Goal: Task Accomplishment & Management: Complete application form

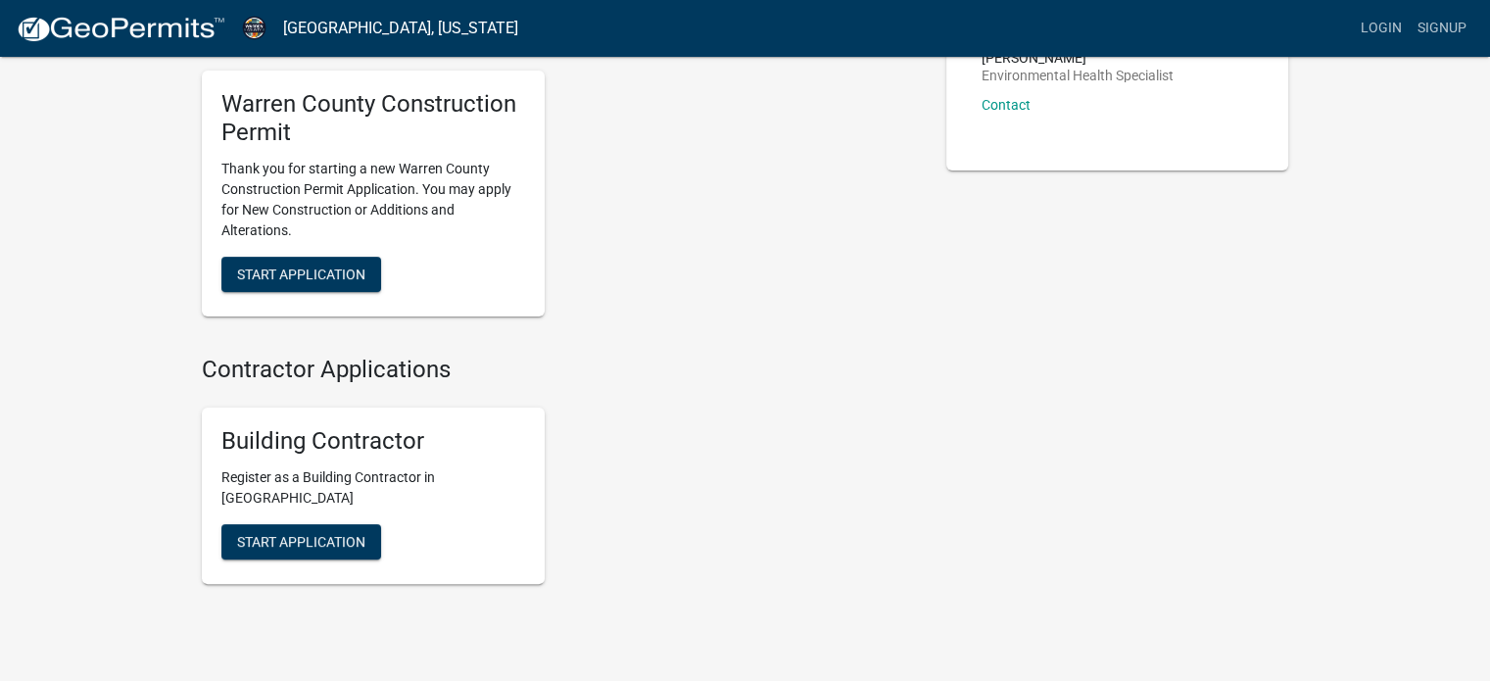
scroll to position [392, 0]
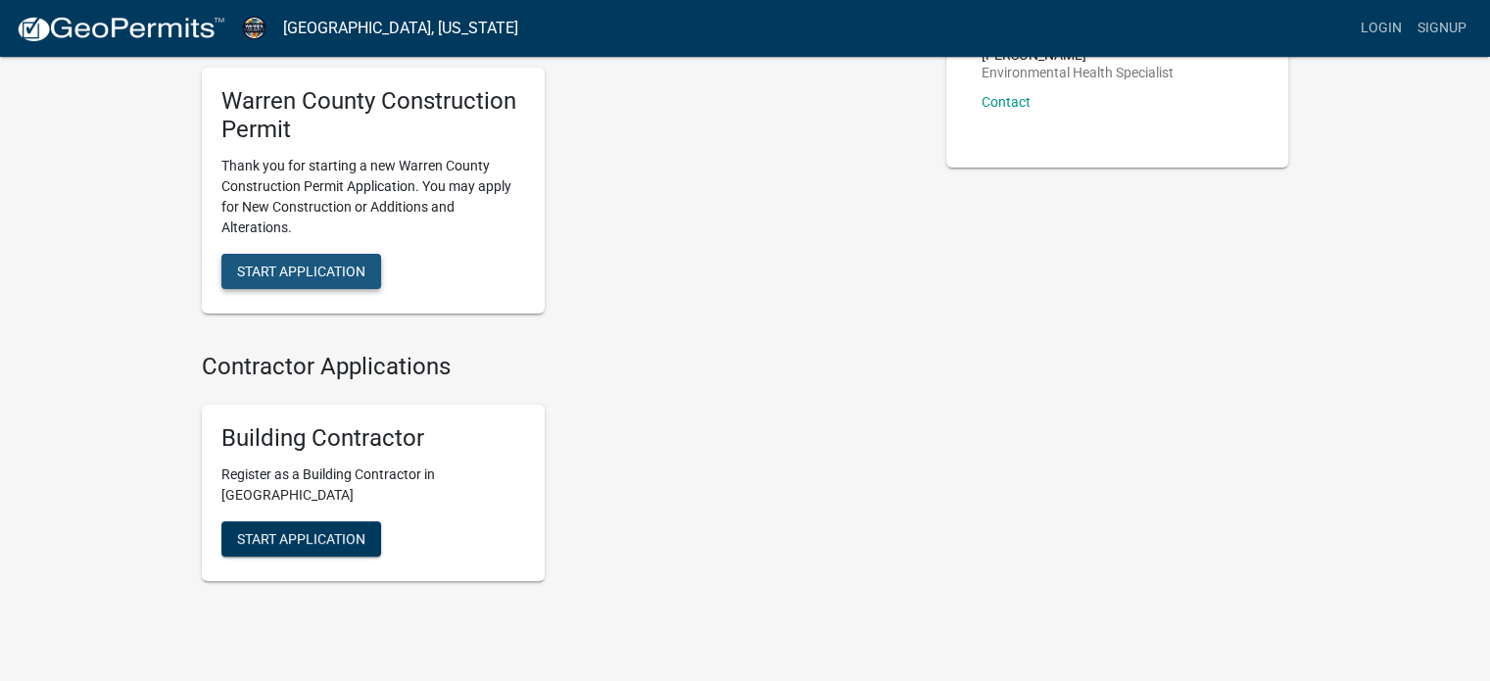
click at [257, 269] on span "Start Application" at bounding box center [301, 270] width 128 height 16
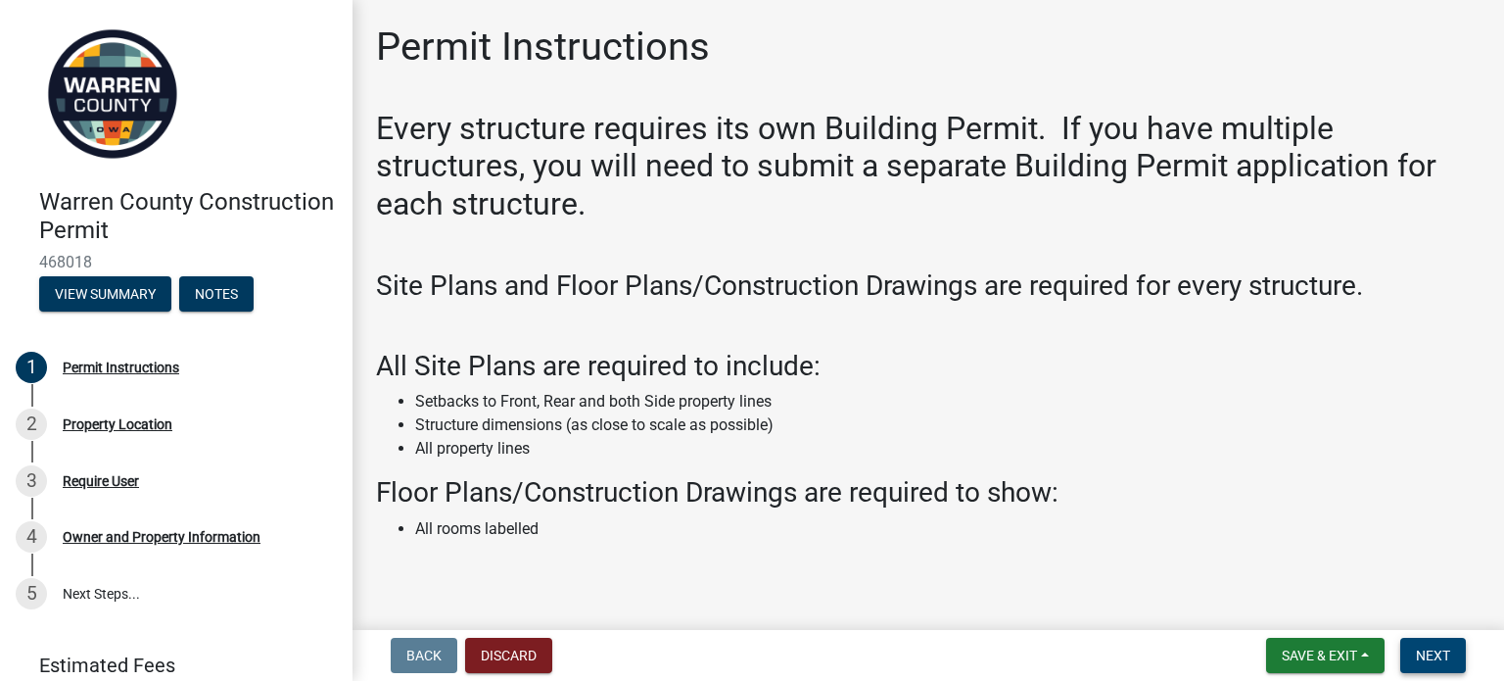
click at [1422, 649] on span "Next" at bounding box center [1433, 655] width 34 height 16
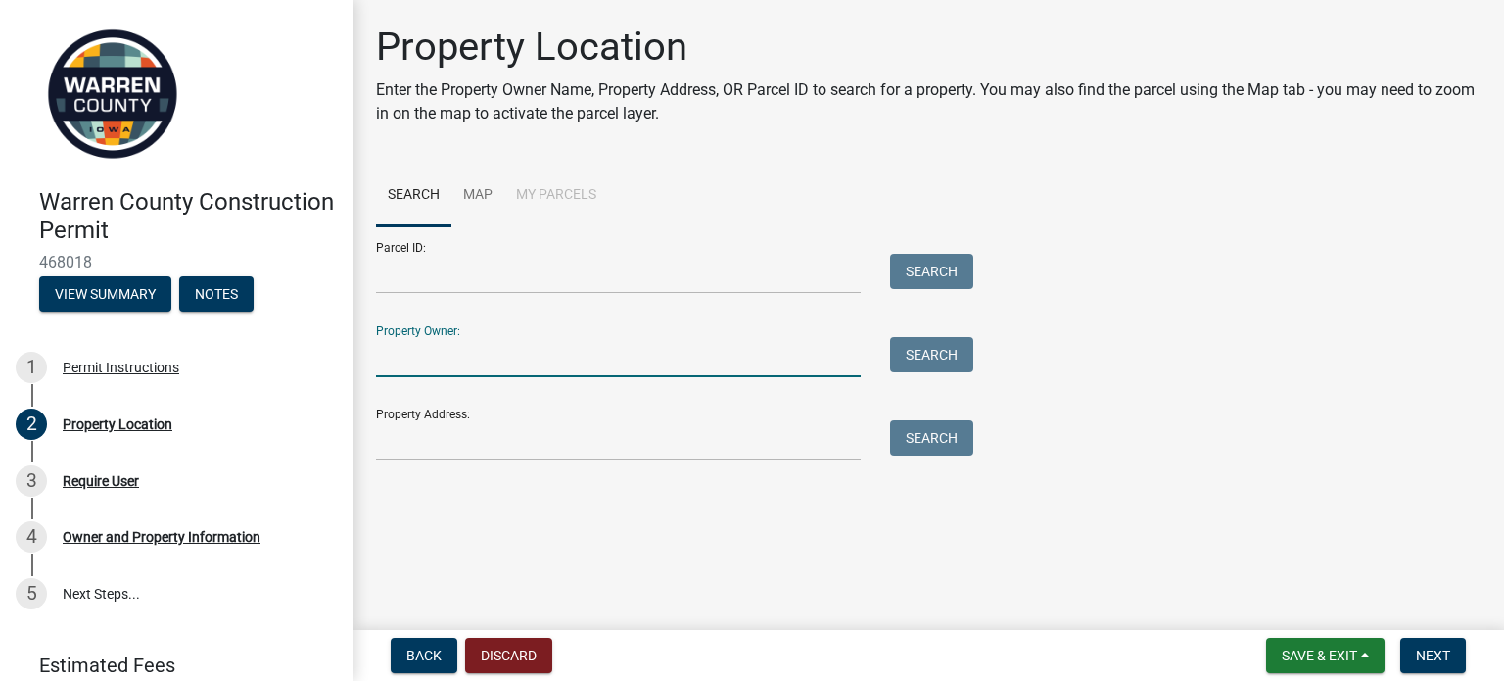
click at [392, 353] on input "Property Owner:" at bounding box center [618, 357] width 485 height 40
type input "s"
click at [1441, 649] on span "Next" at bounding box center [1433, 655] width 34 height 16
click at [568, 367] on input "Property Owner:" at bounding box center [618, 357] width 485 height 40
type input "saal"
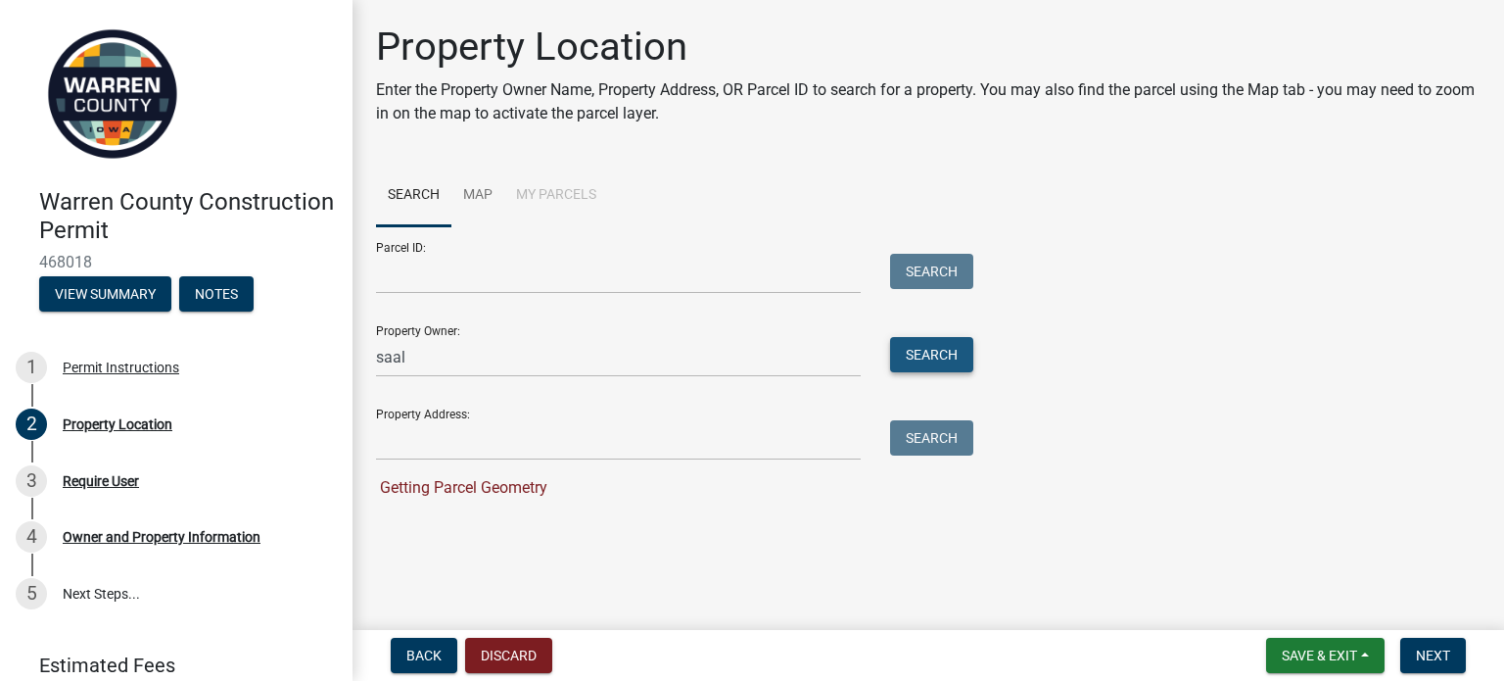
click at [917, 360] on button "Search" at bounding box center [931, 354] width 83 height 35
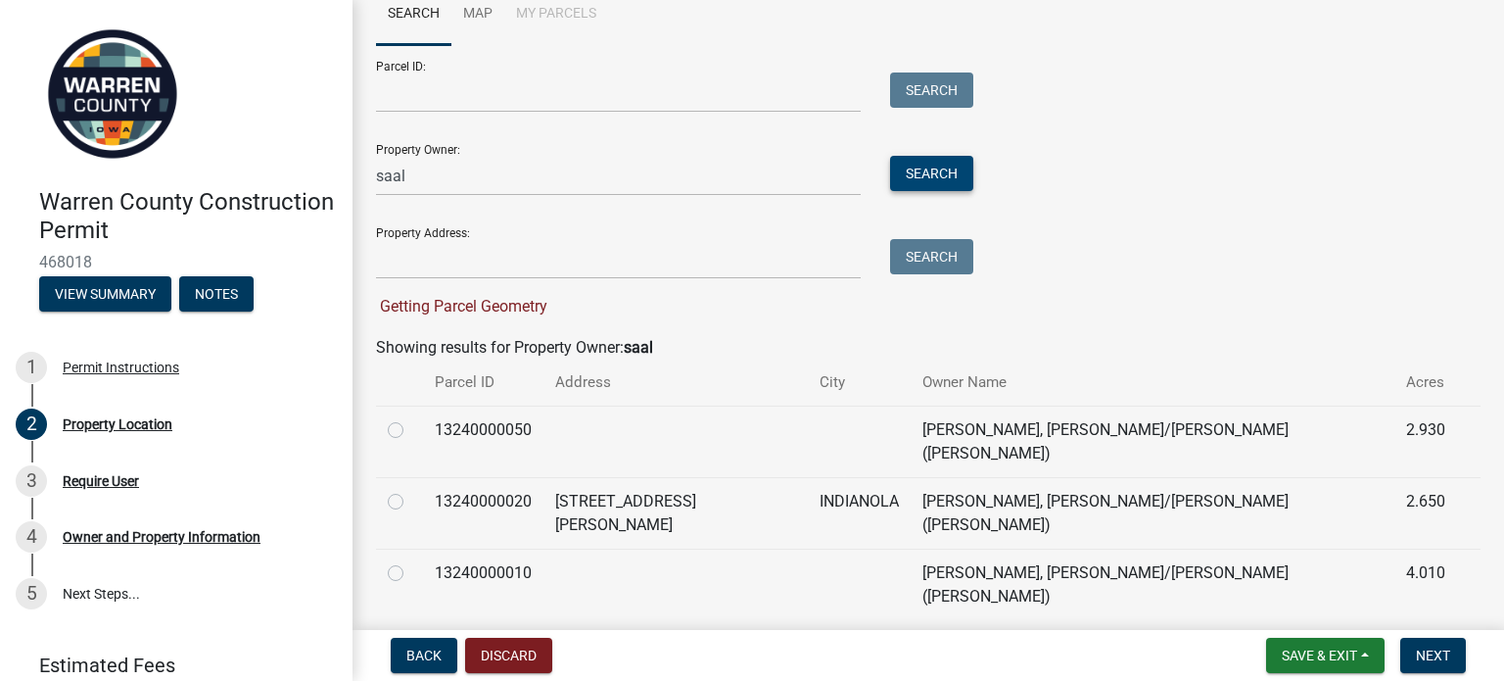
scroll to position [184, 0]
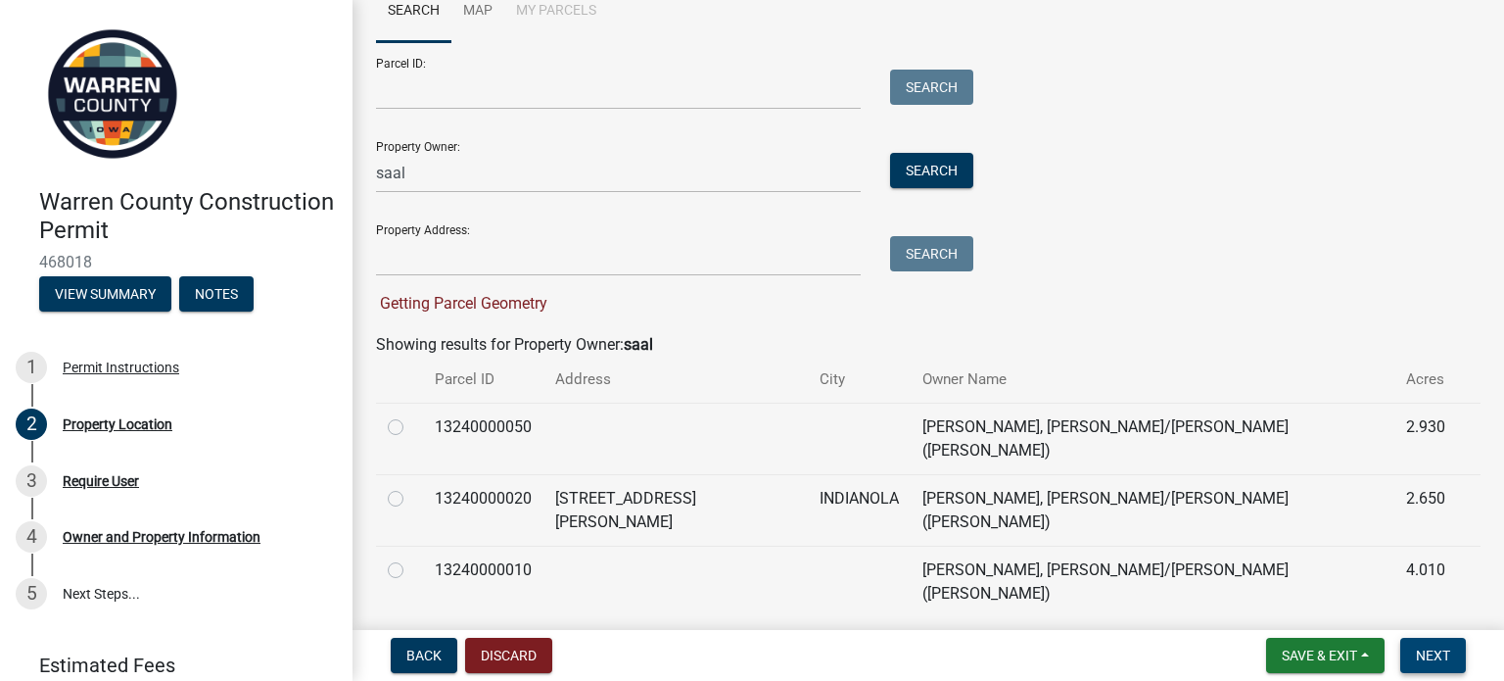
click at [1444, 662] on span "Next" at bounding box center [1433, 655] width 34 height 16
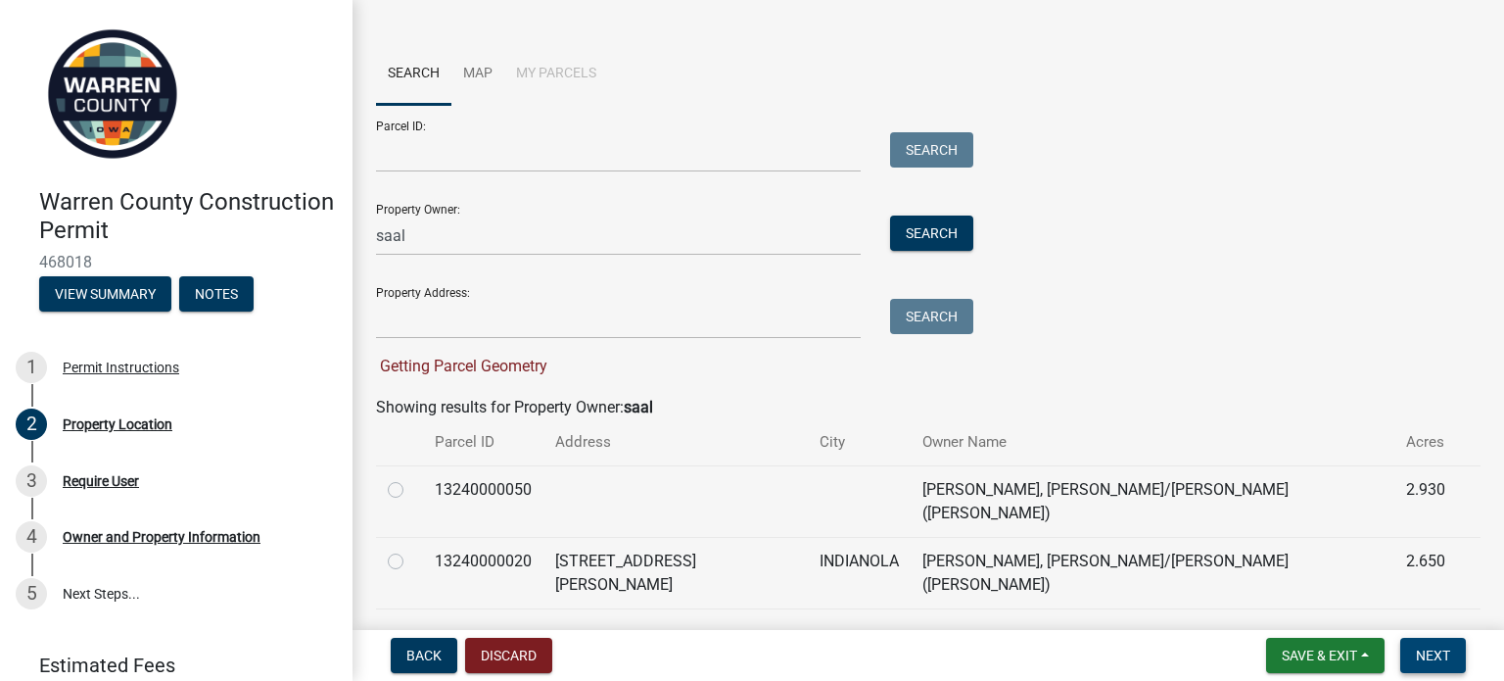
scroll to position [0, 0]
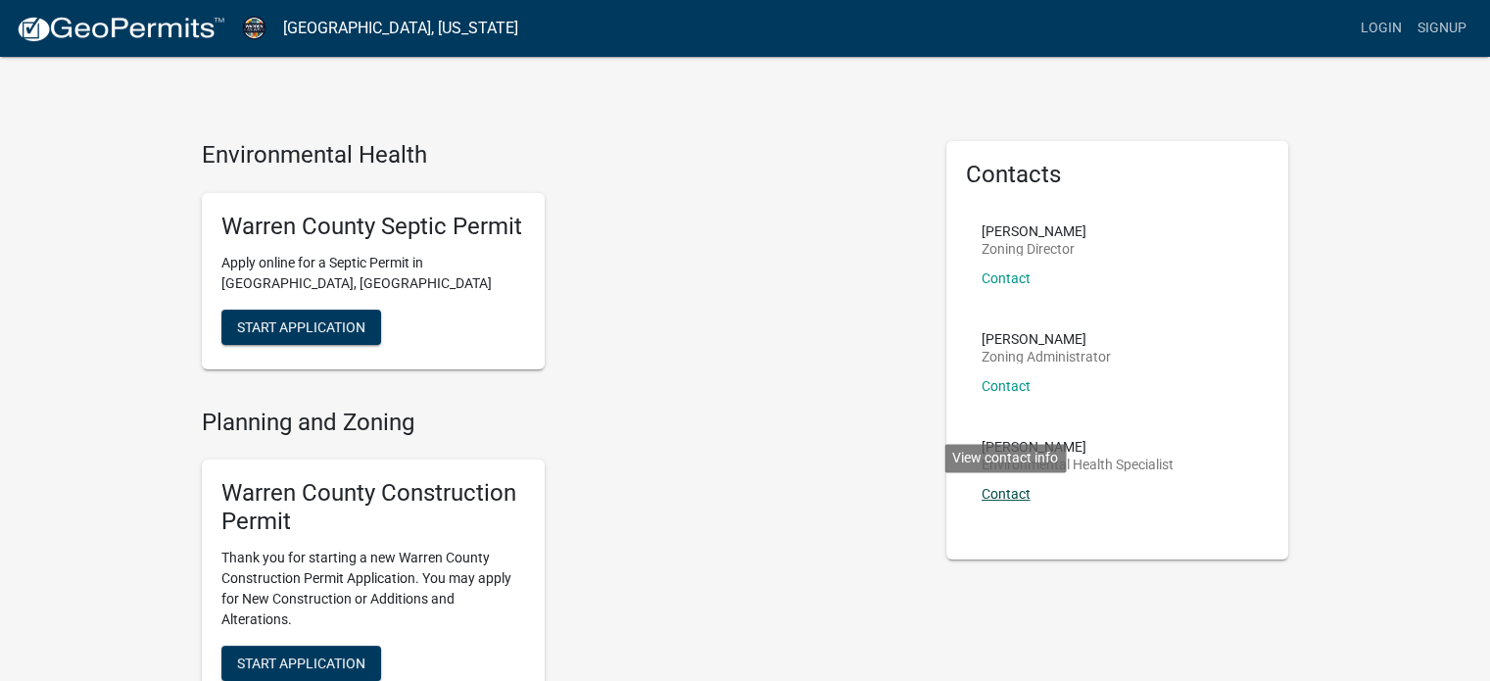
click at [1001, 491] on link "Contact" at bounding box center [1005, 494] width 49 height 16
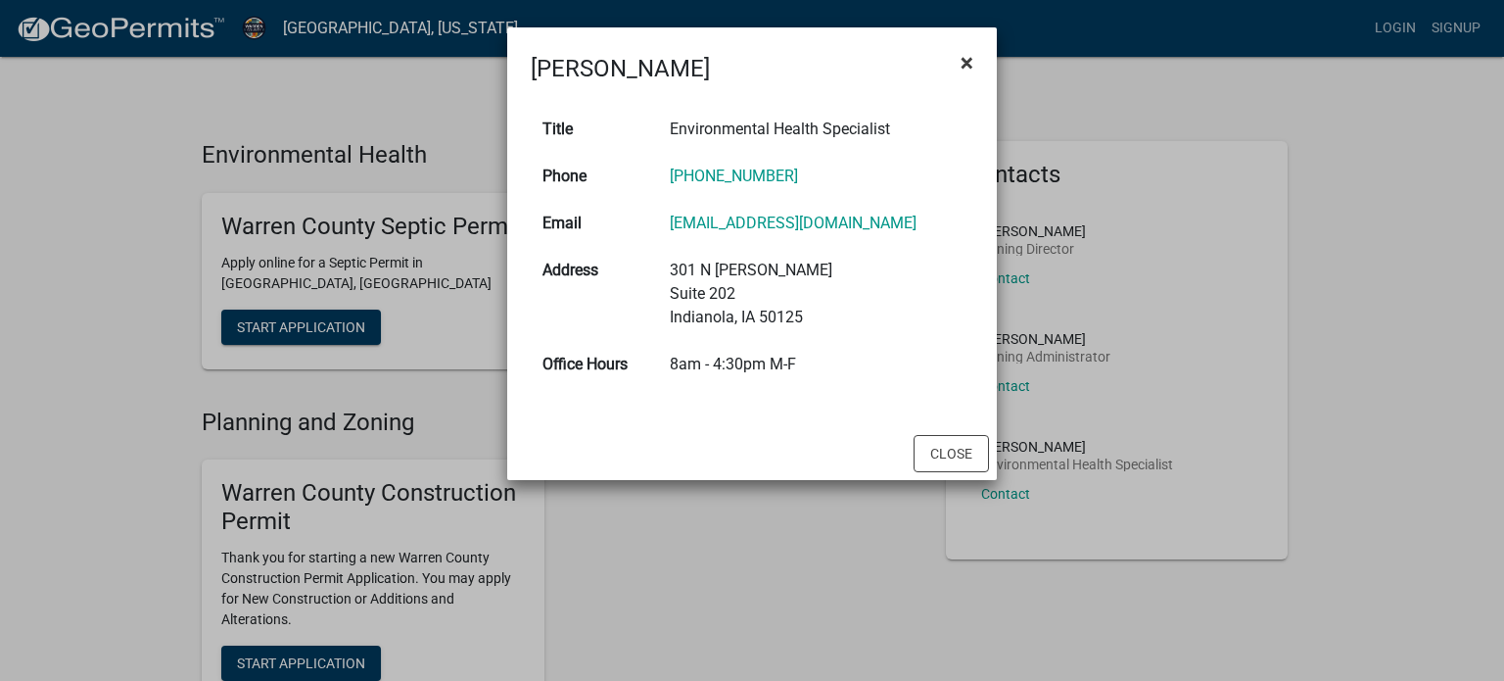
click at [966, 62] on span "×" at bounding box center [967, 62] width 13 height 27
